Goal: Navigation & Orientation: Find specific page/section

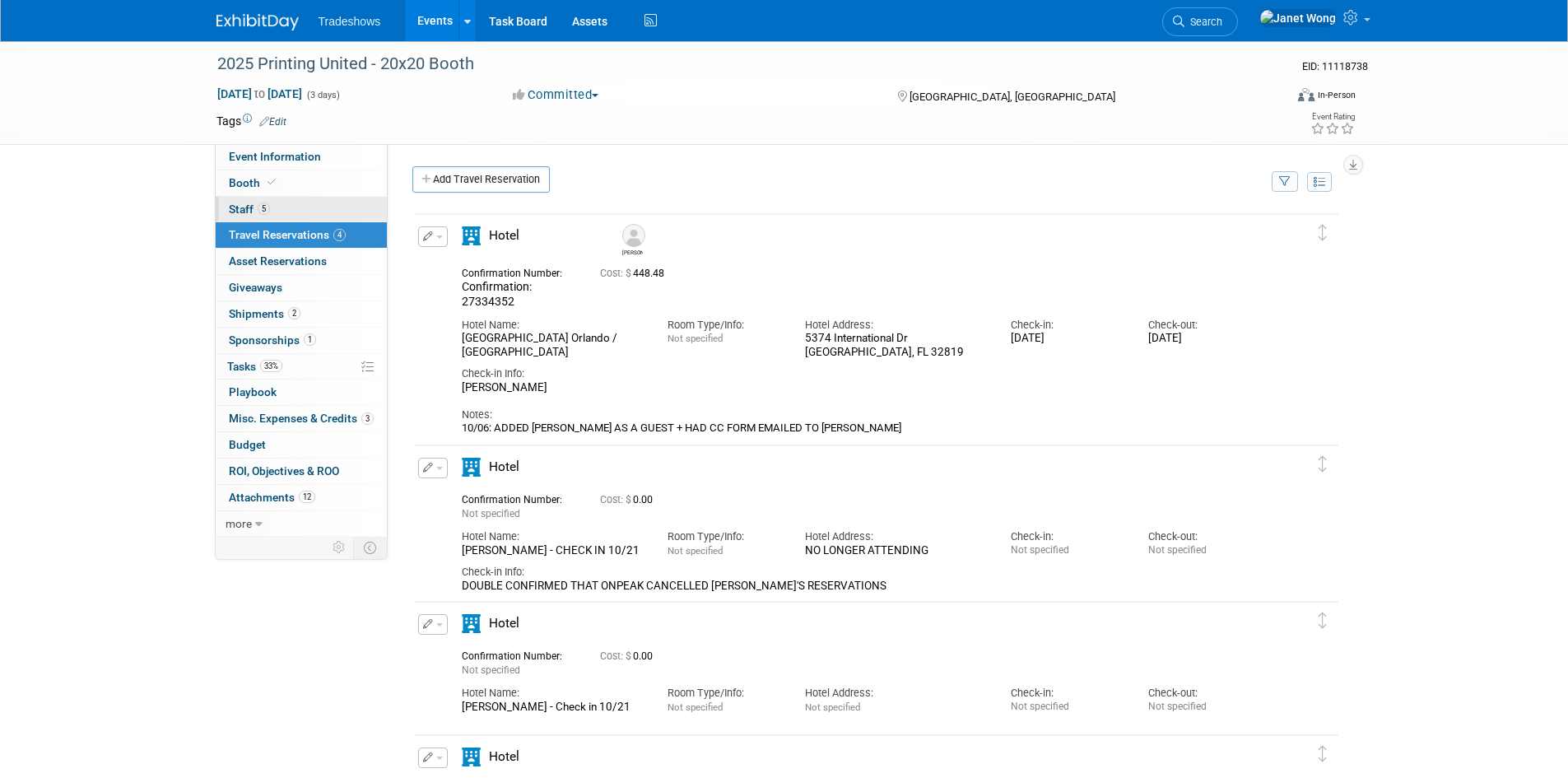
click at [272, 209] on link "5 Staff 5" at bounding box center [302, 209] width 172 height 26
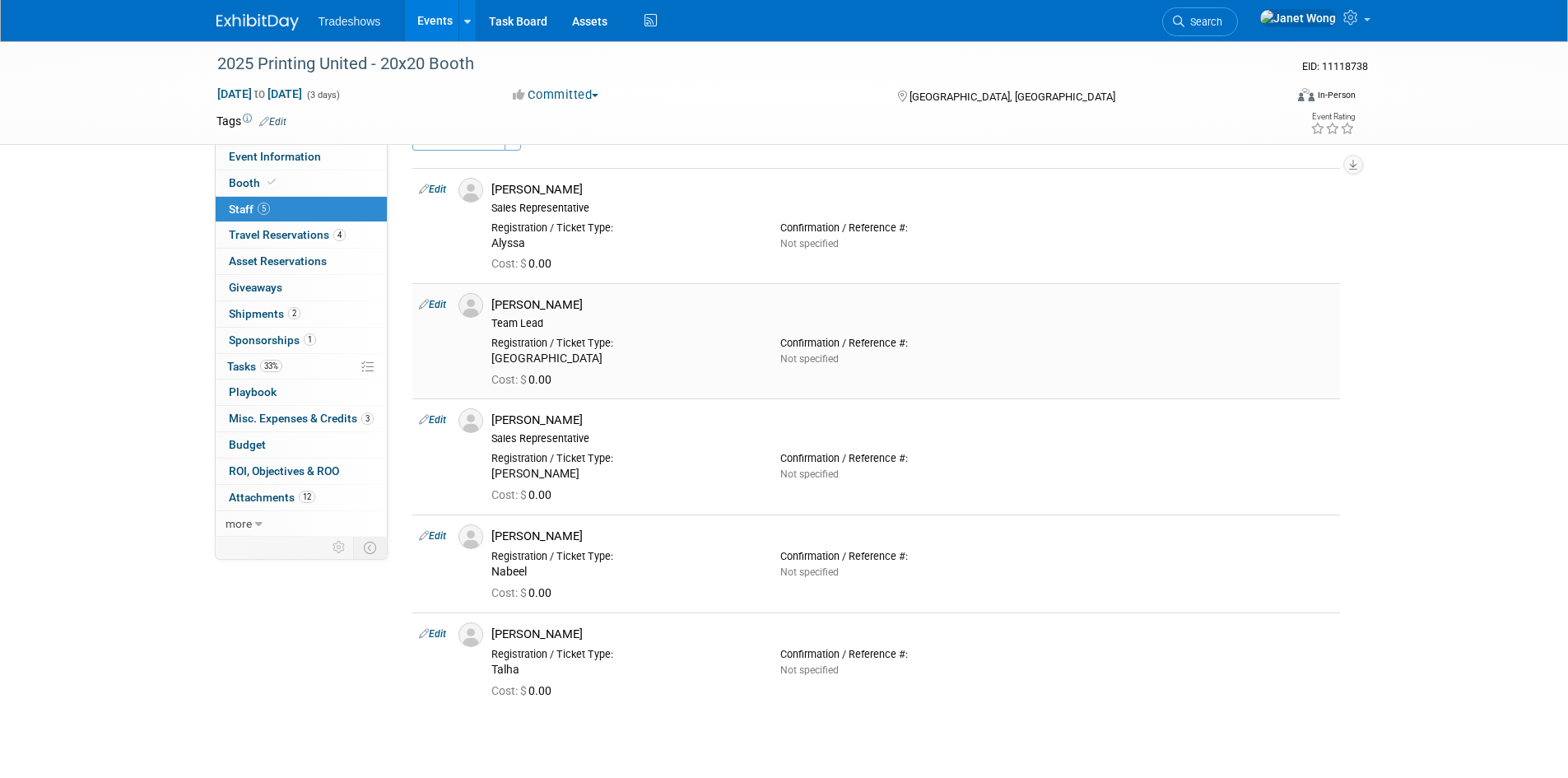
scroll to position [4, 0]
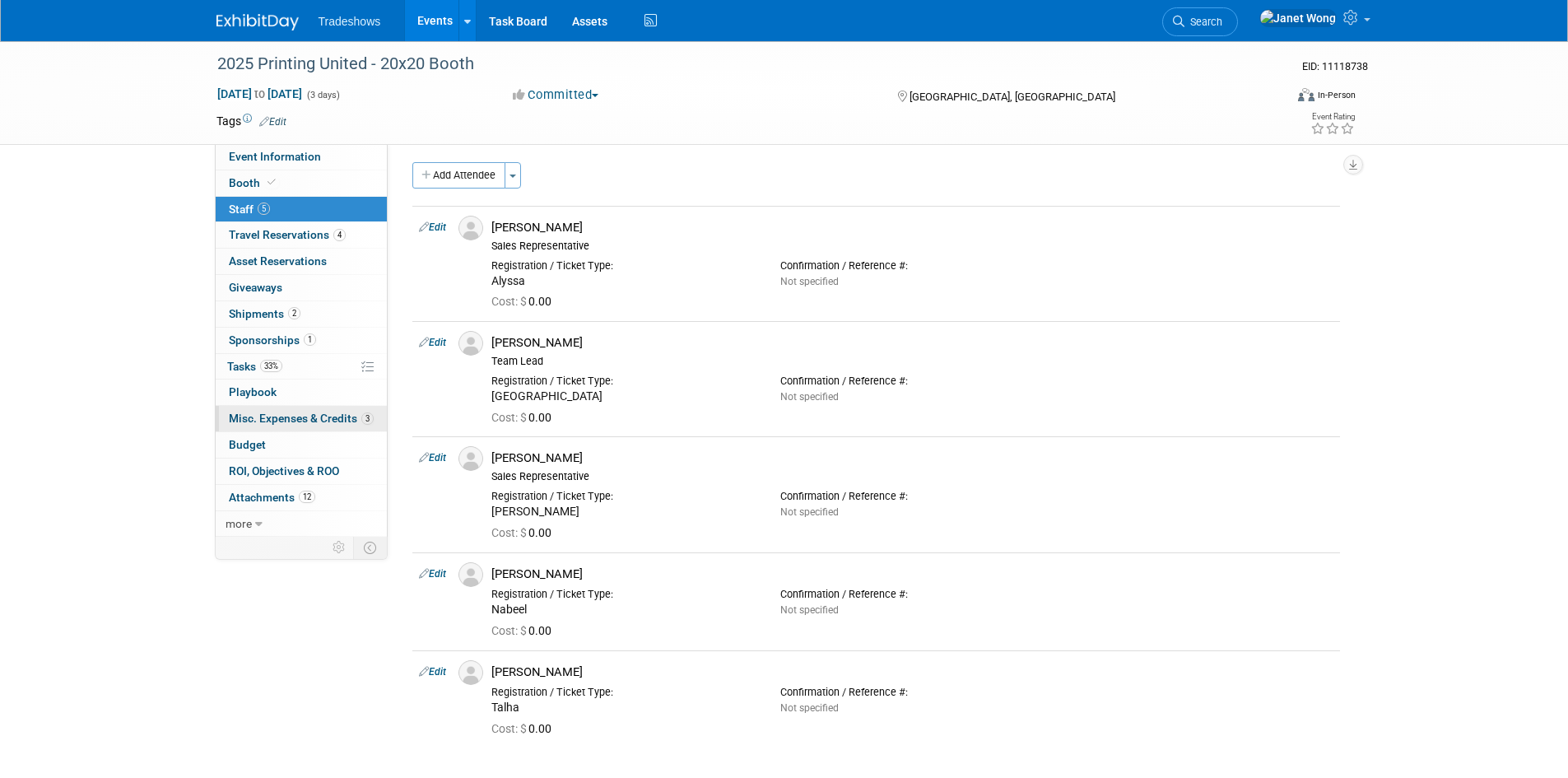
click at [333, 421] on span "Misc. Expenses & Credits 3" at bounding box center [302, 417] width 145 height 13
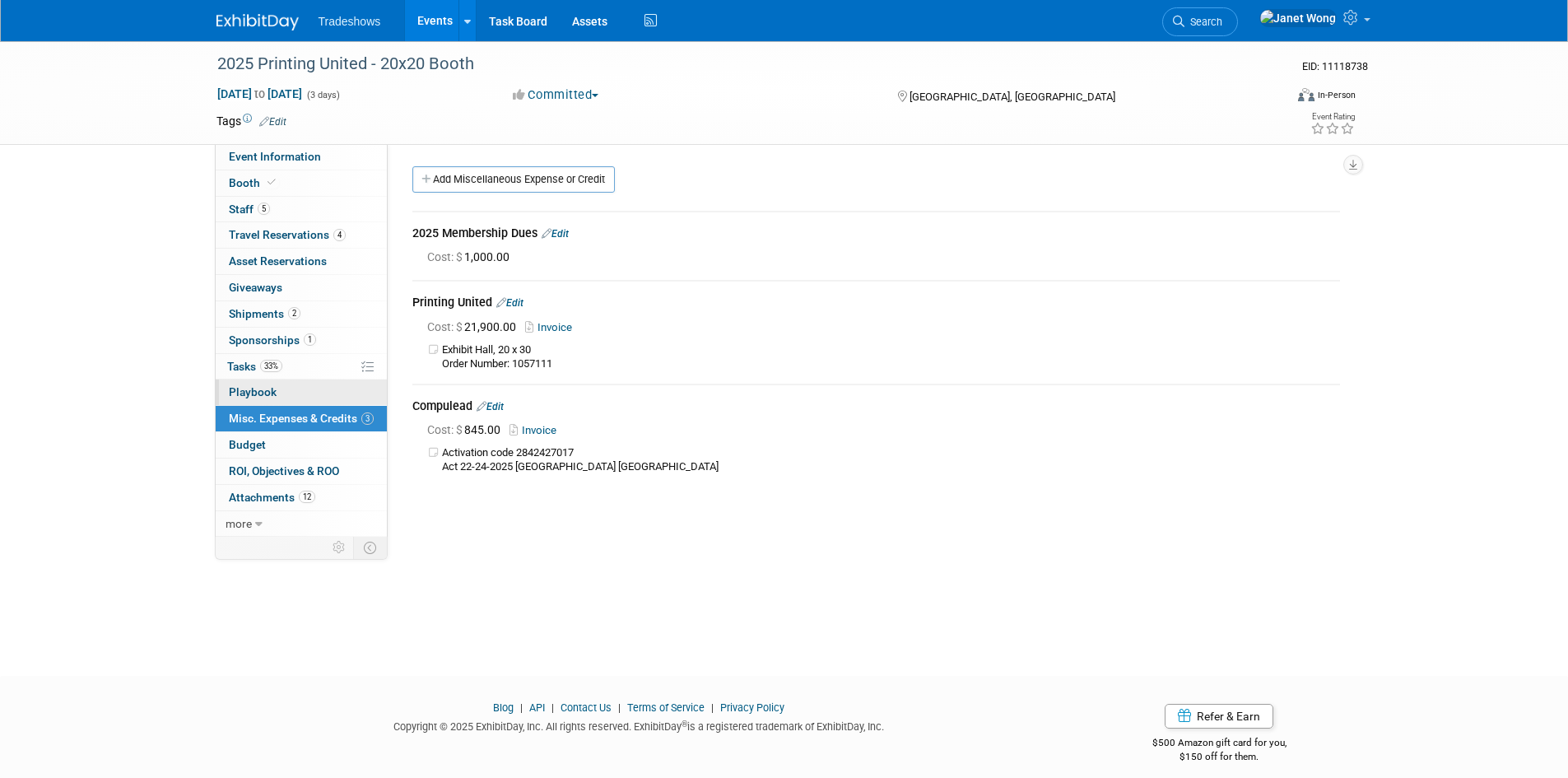
click at [330, 393] on link "0 Playbook 0" at bounding box center [302, 392] width 172 height 26
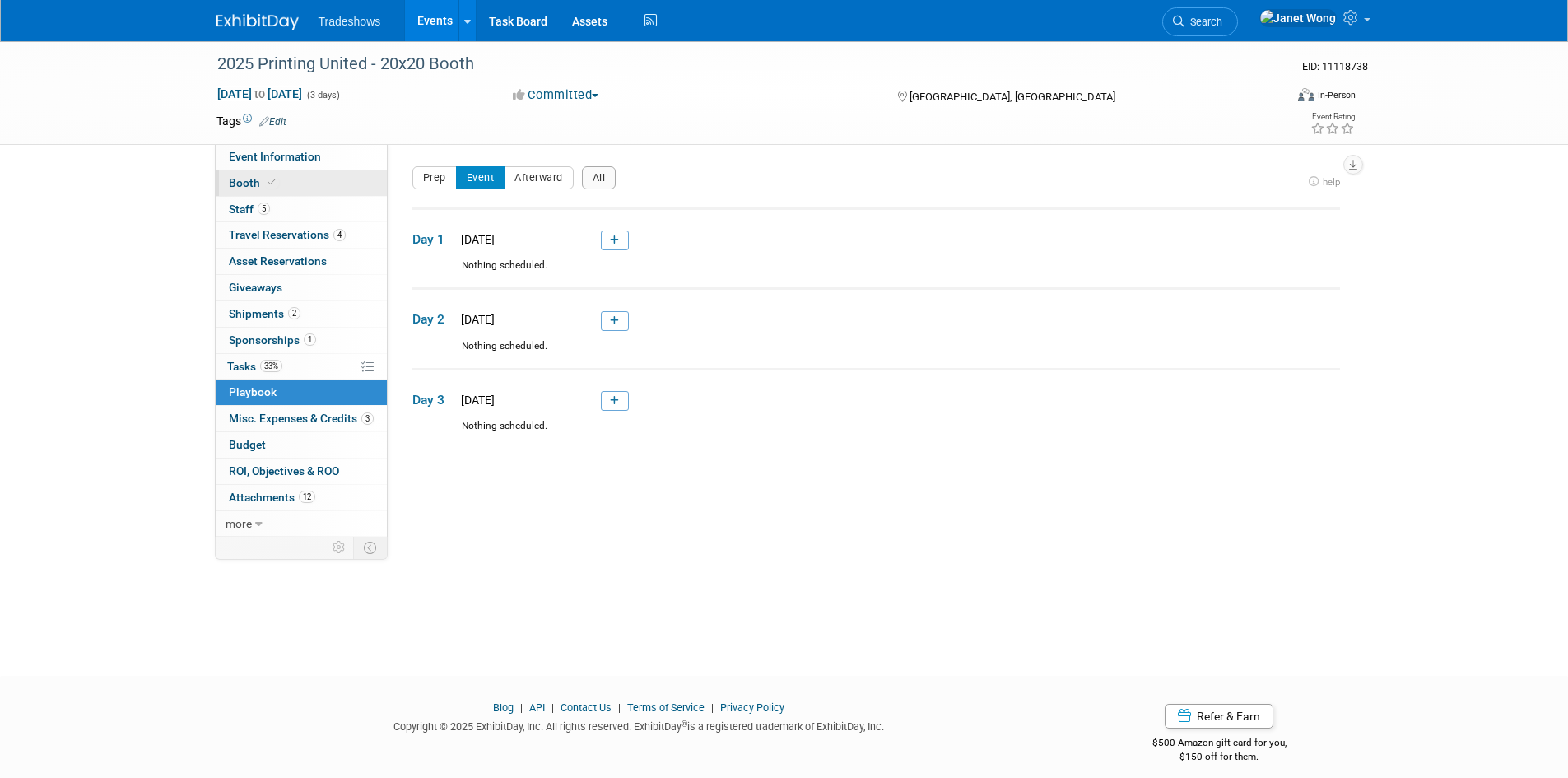
click at [289, 190] on link "Booth" at bounding box center [302, 183] width 172 height 26
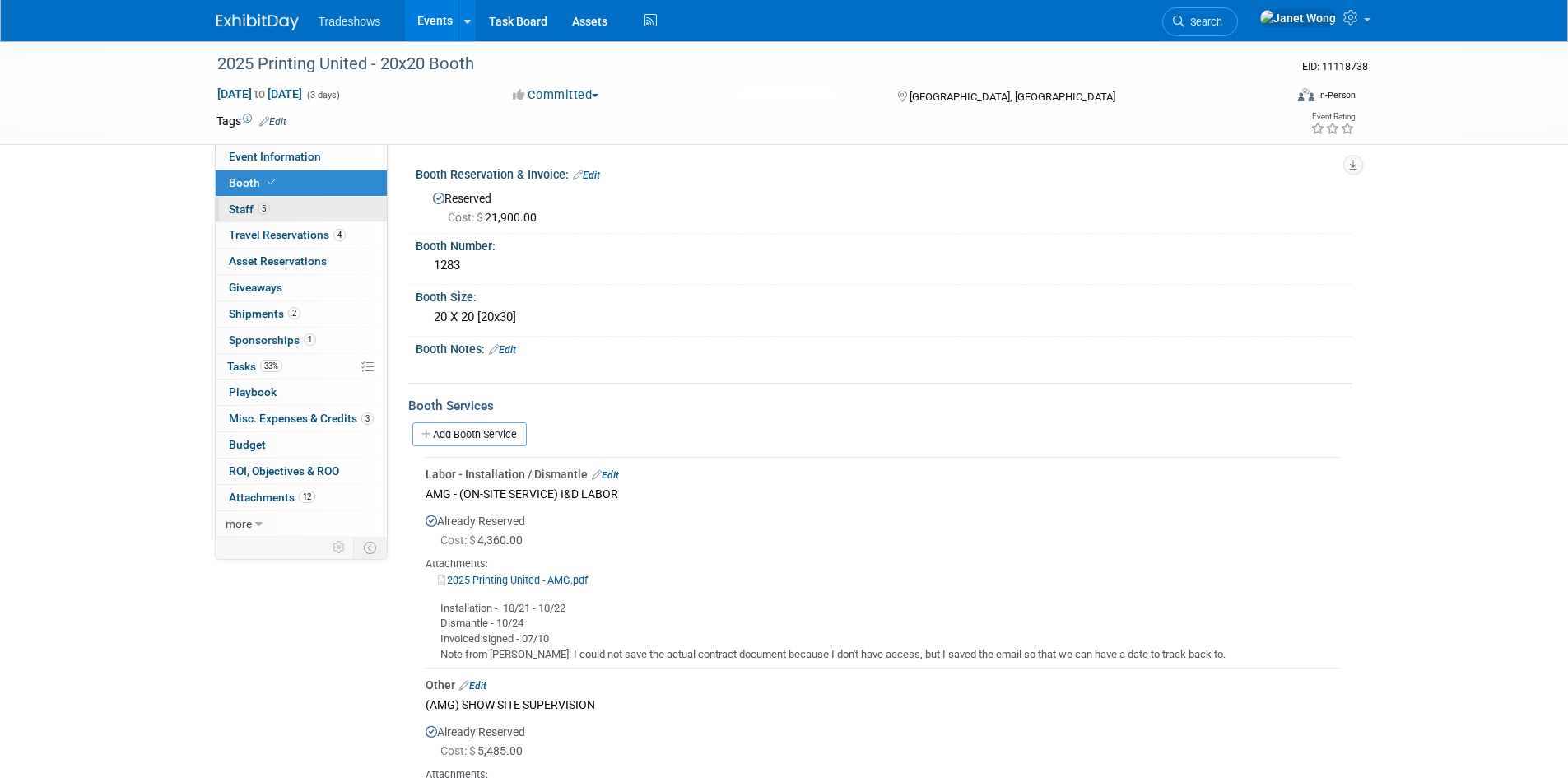
click at [286, 210] on link "5 Staff 5" at bounding box center [302, 209] width 172 height 26
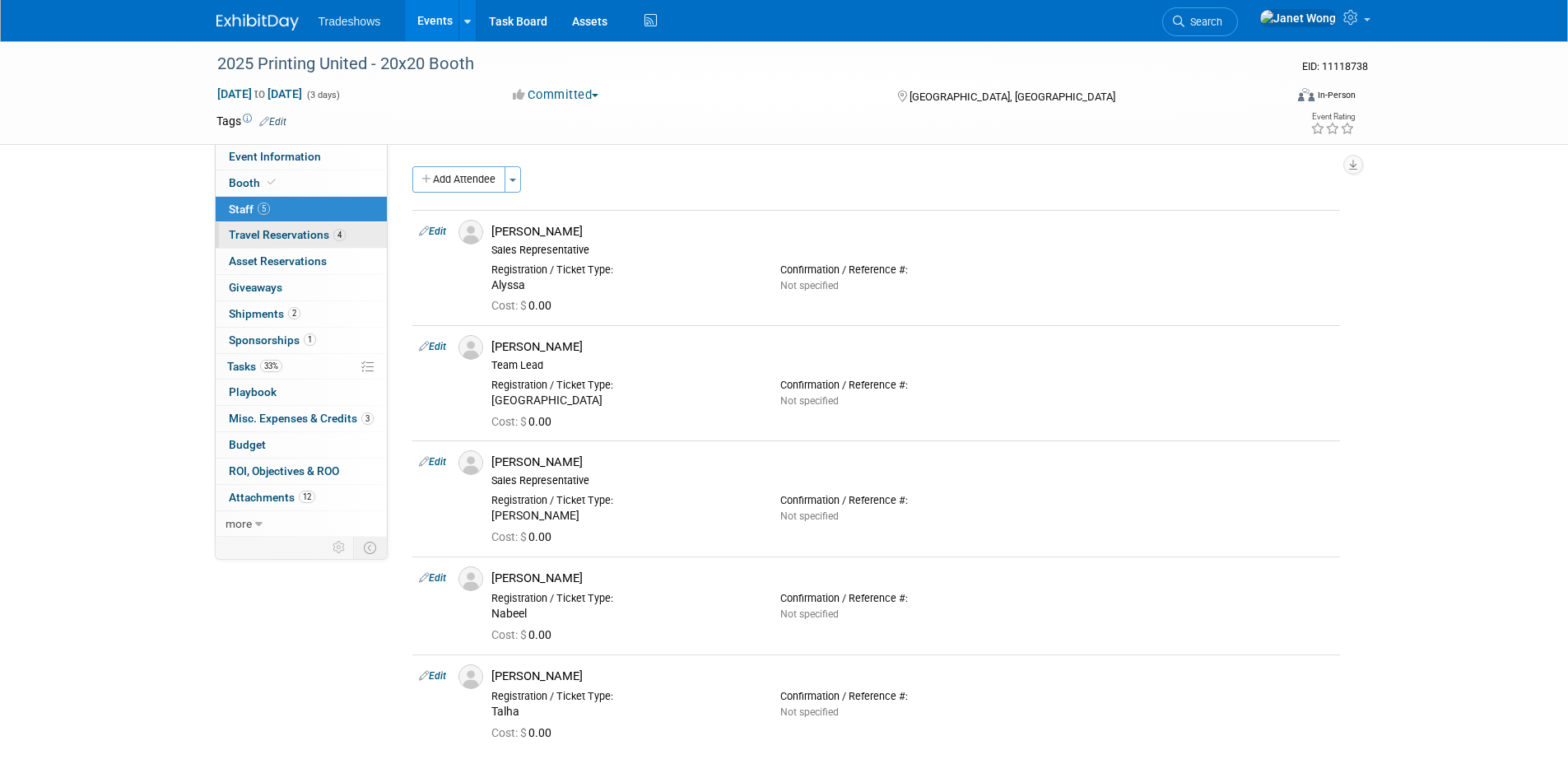
click at [283, 225] on link "4 Travel Reservations 4" at bounding box center [302, 234] width 172 height 26
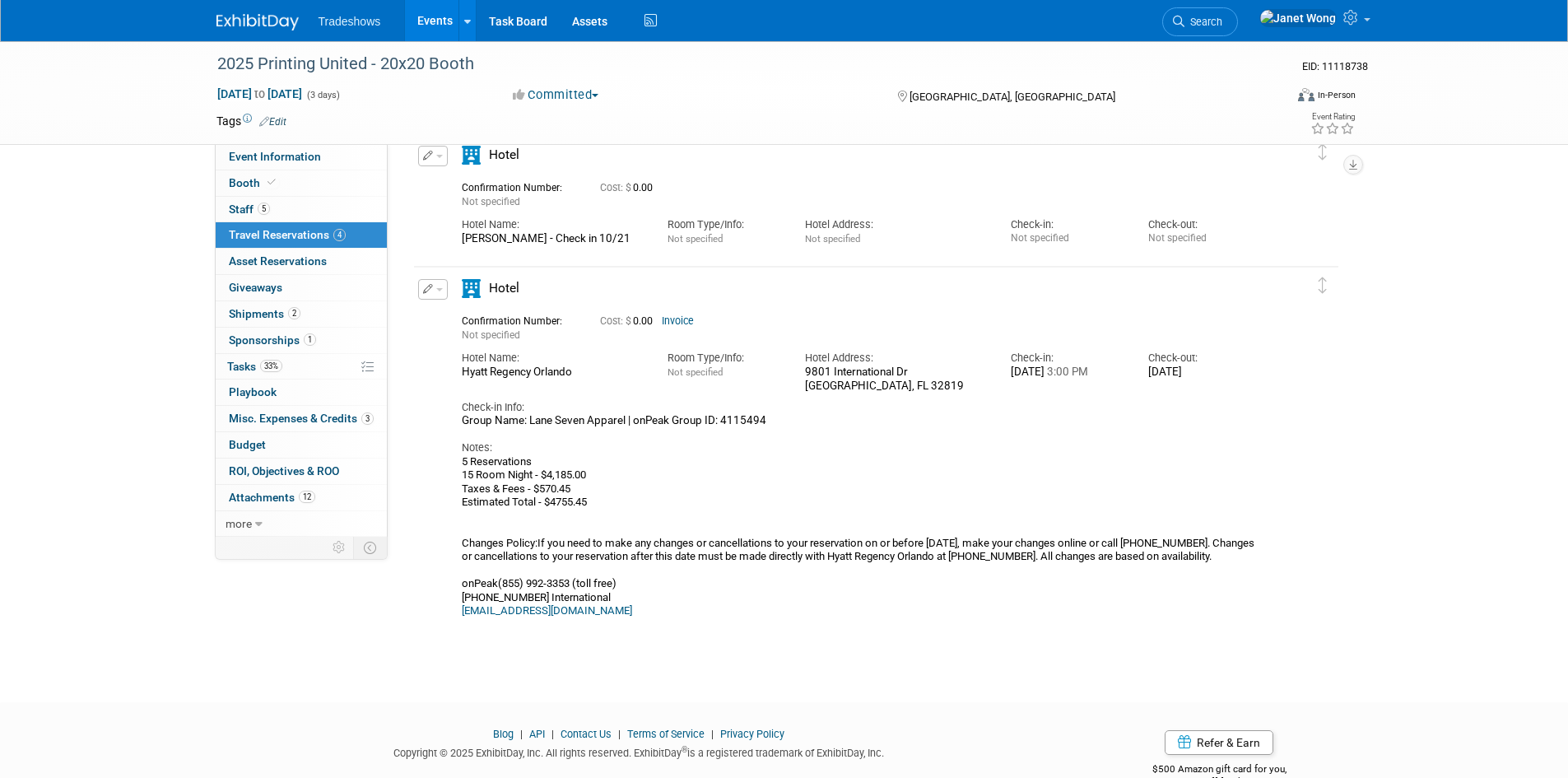
scroll to position [493, 0]
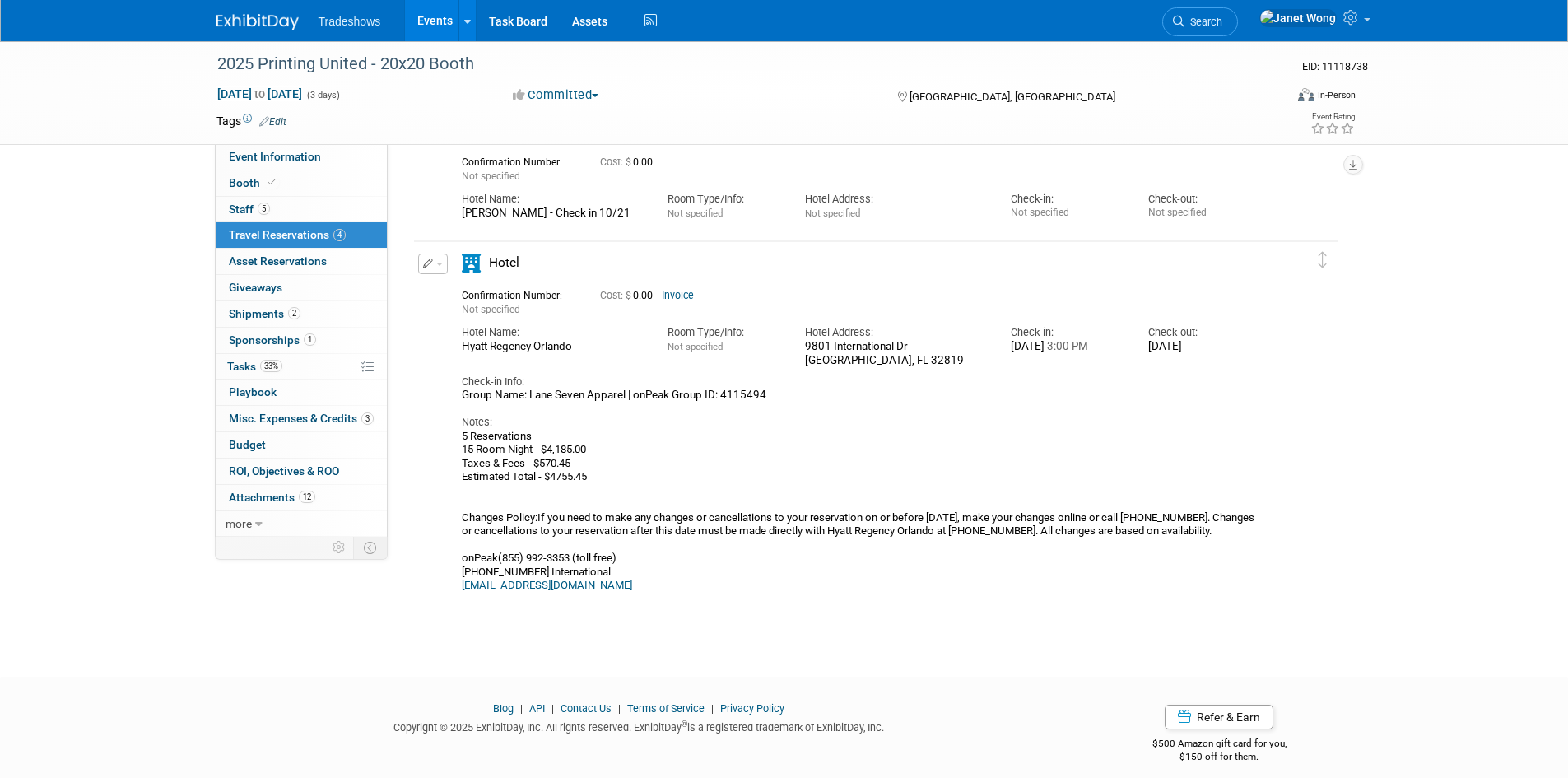
drag, startPoint x: 462, startPoint y: 346, endPoint x: 576, endPoint y: 341, distance: 114.1
click at [576, 341] on div "Hyatt Regency Orlando" at bounding box center [552, 347] width 181 height 14
copy div "Hyatt Regency Orlando"
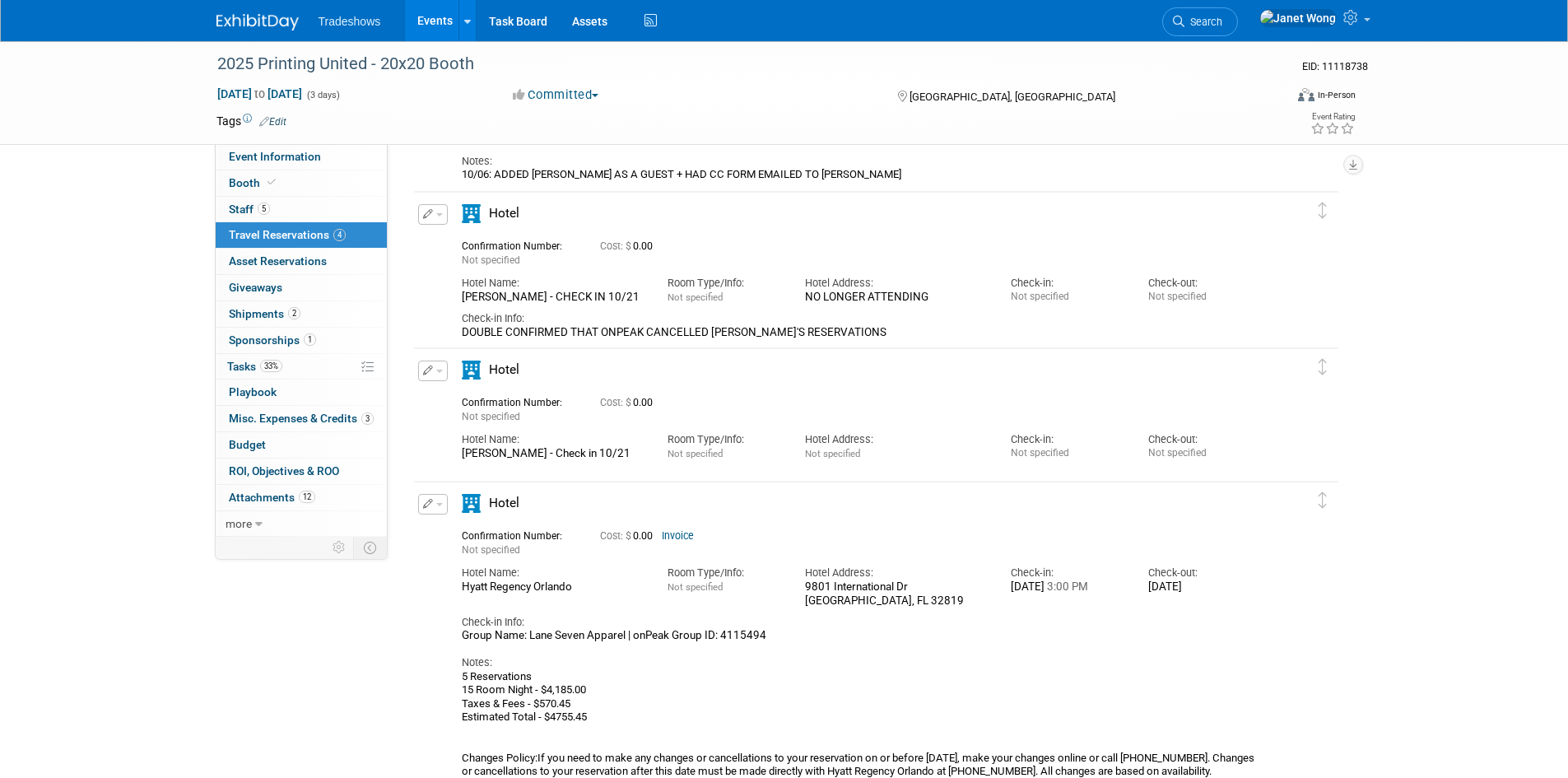
scroll to position [180, 0]
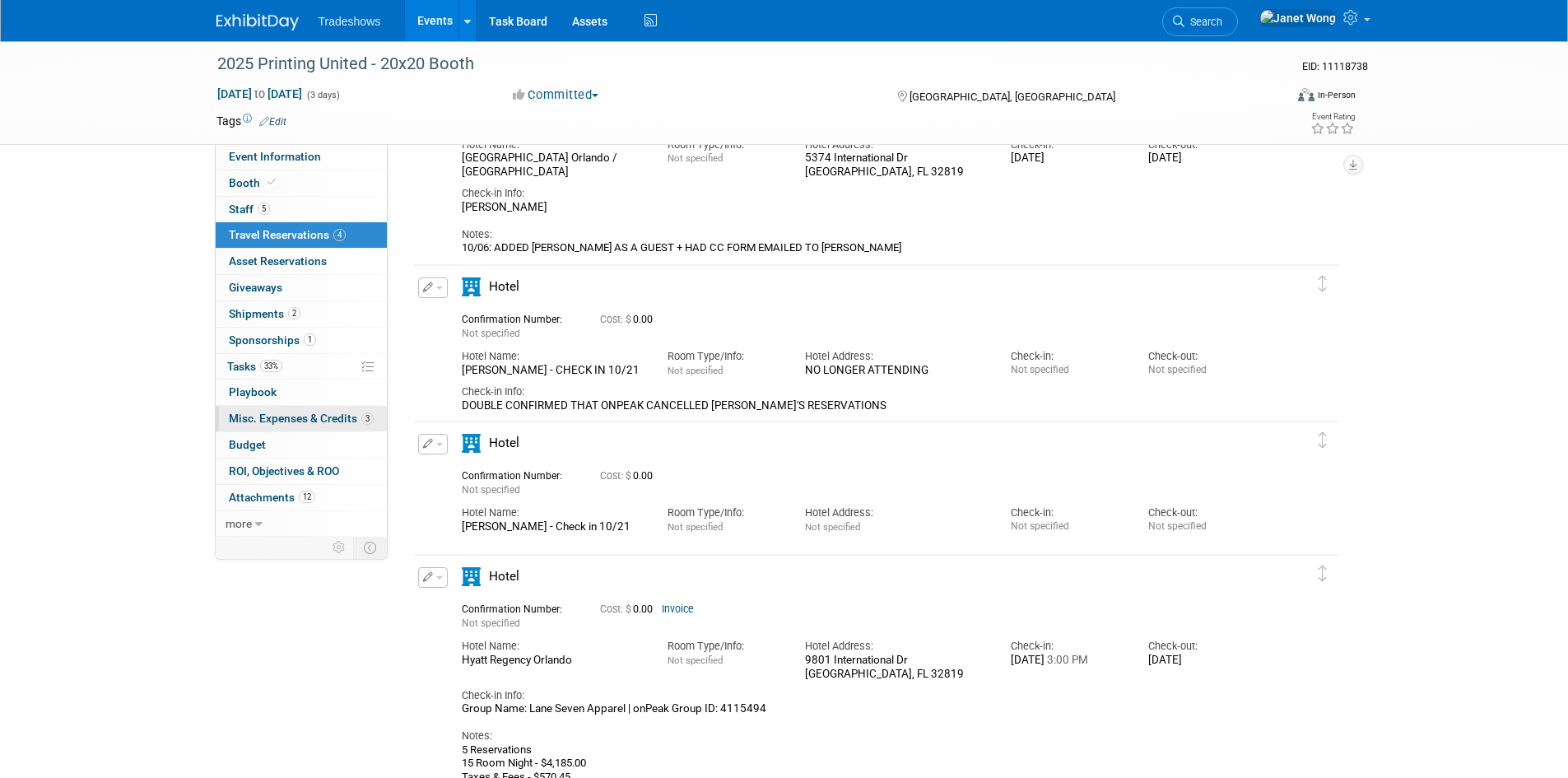
click at [272, 416] on span "Misc. Expenses & Credits 3" at bounding box center [302, 417] width 145 height 13
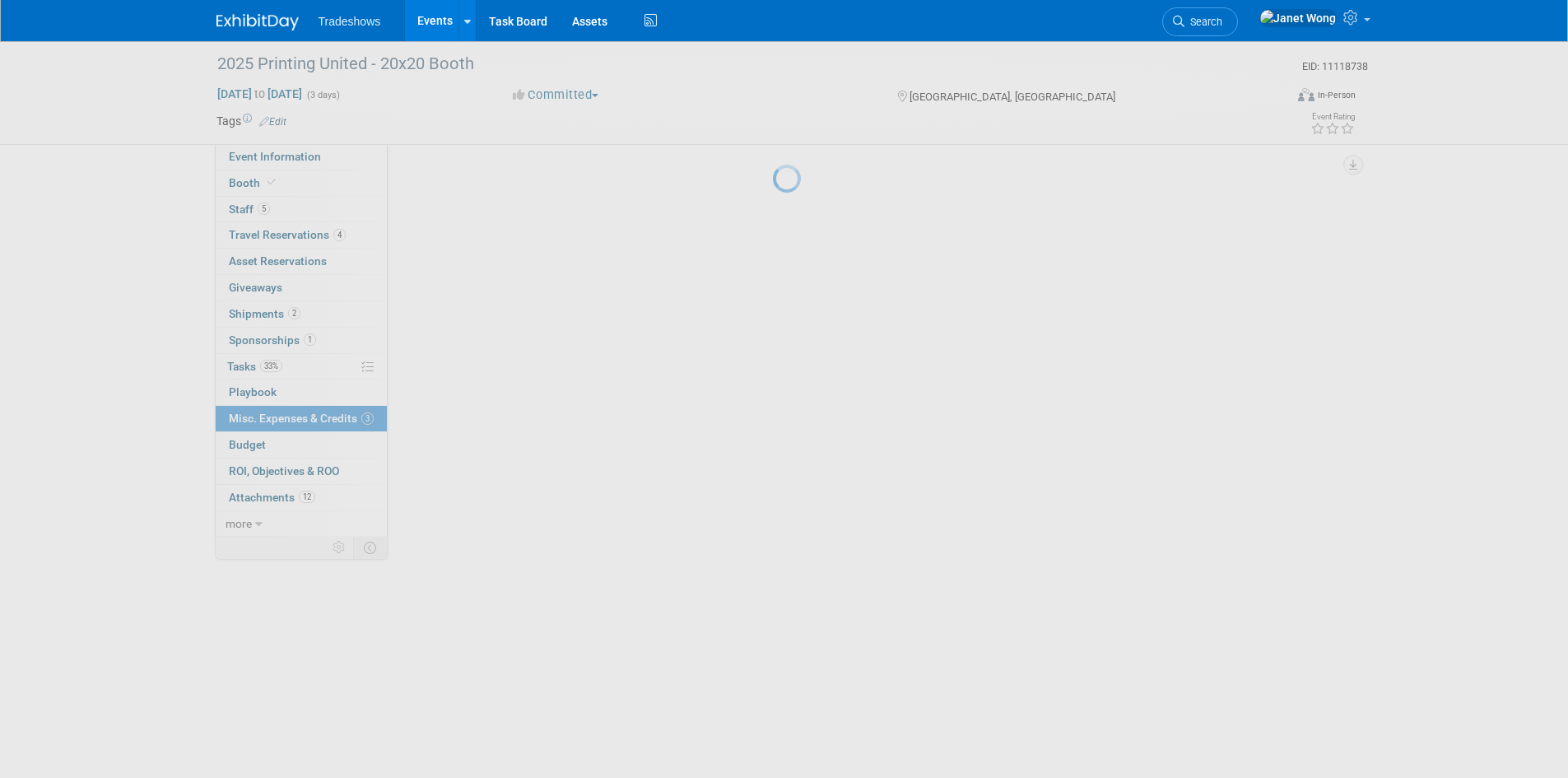
scroll to position [0, 0]
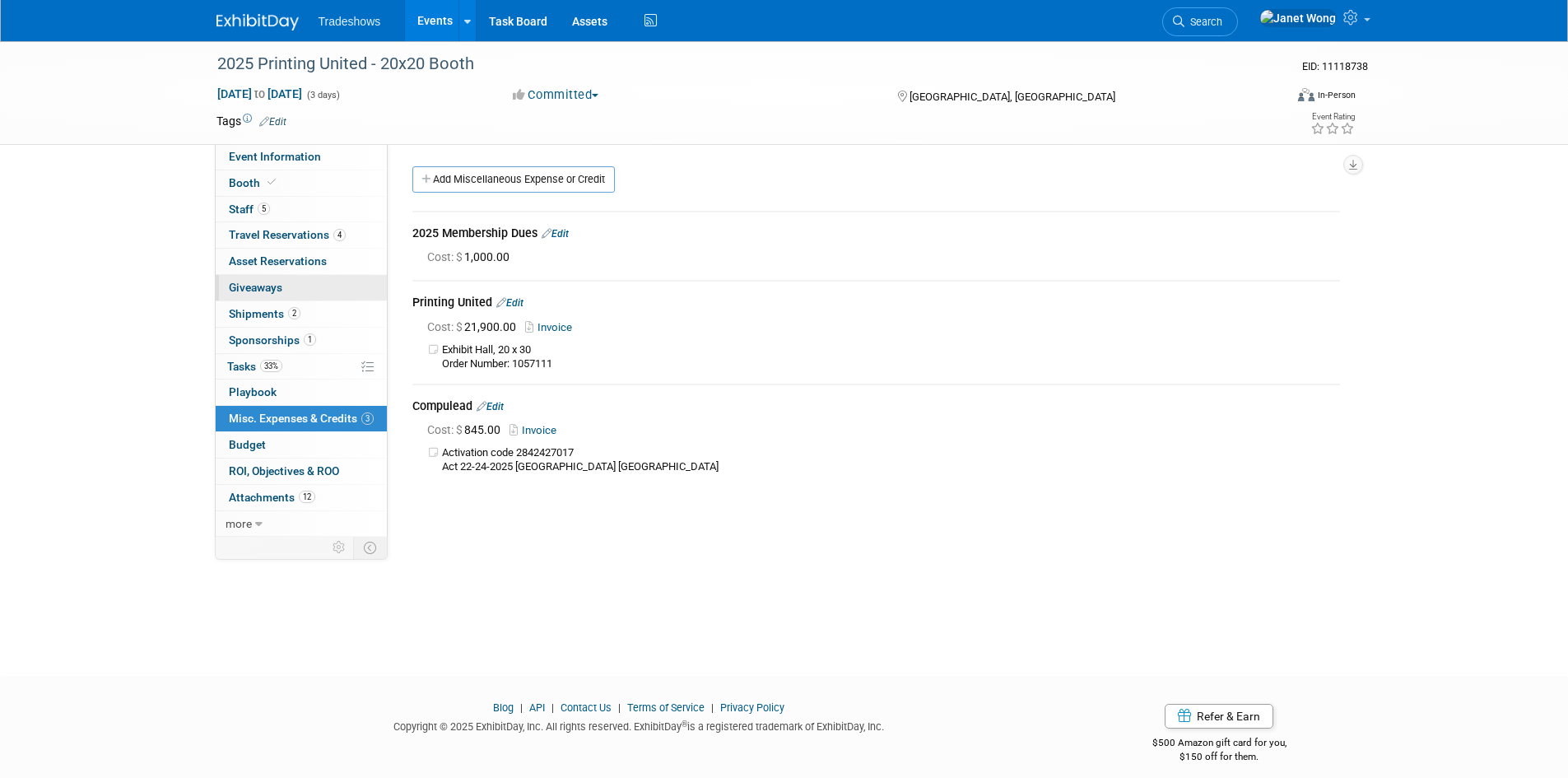
click at [289, 277] on link "0 Giveaways 0" at bounding box center [302, 287] width 172 height 26
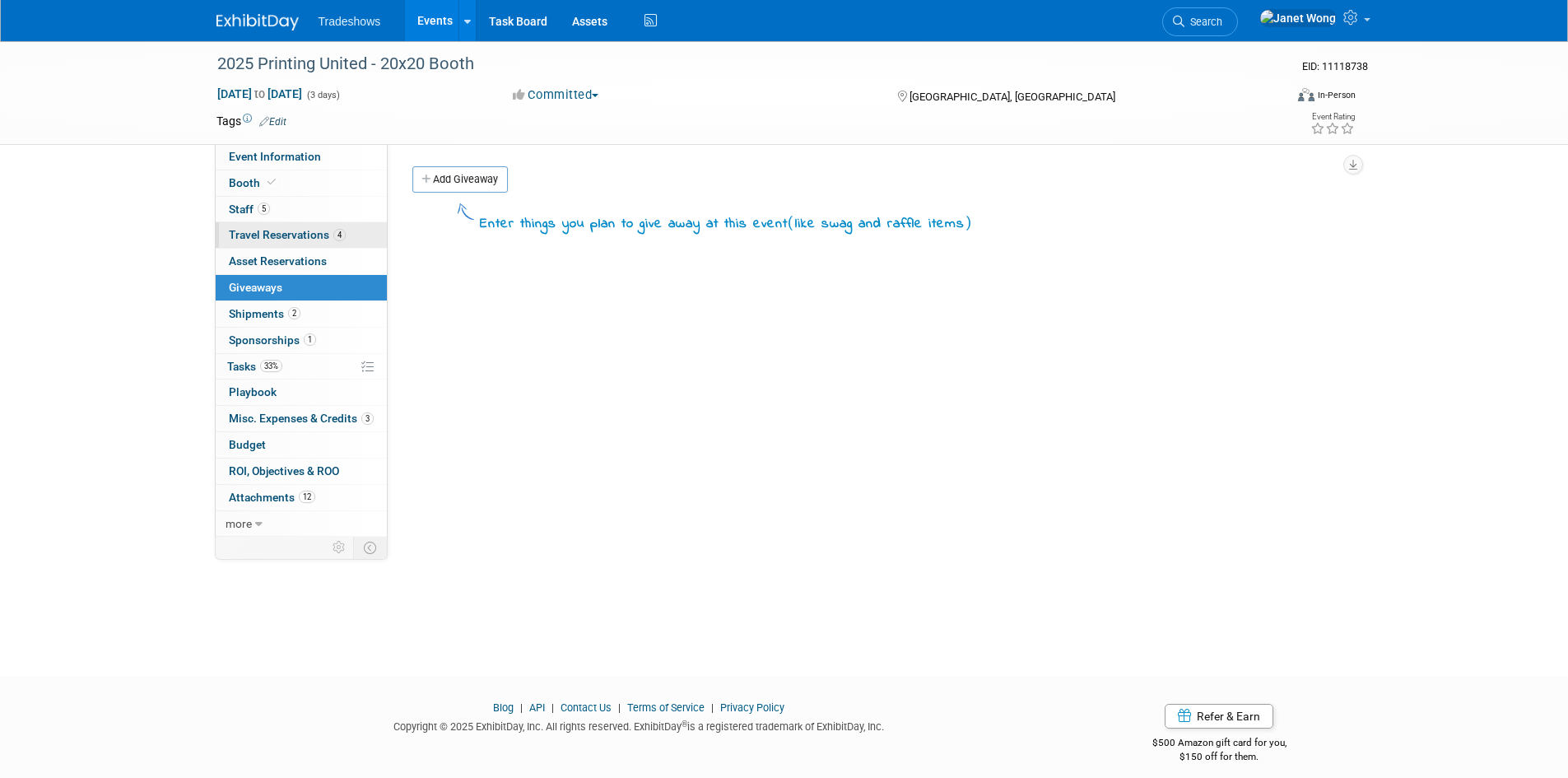
click at [291, 235] on span "Travel Reservations 4" at bounding box center [287, 234] width 117 height 13
